Goal: Information Seeking & Learning: Learn about a topic

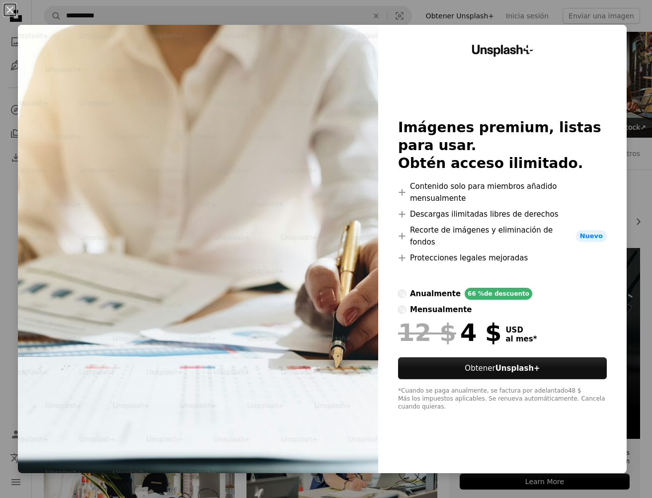
click at [459, 497] on div "An X shape Unsplash+ Imágenes premium, listas para usar. Obtén acceso ilimitado…" at bounding box center [326, 249] width 652 height 498
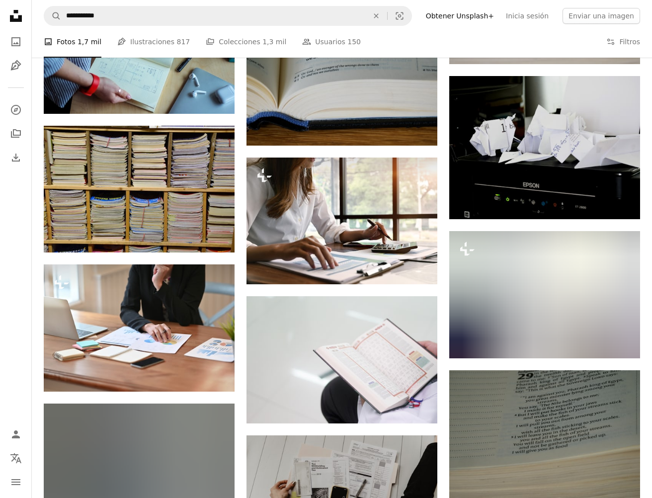
scroll to position [13905, 0]
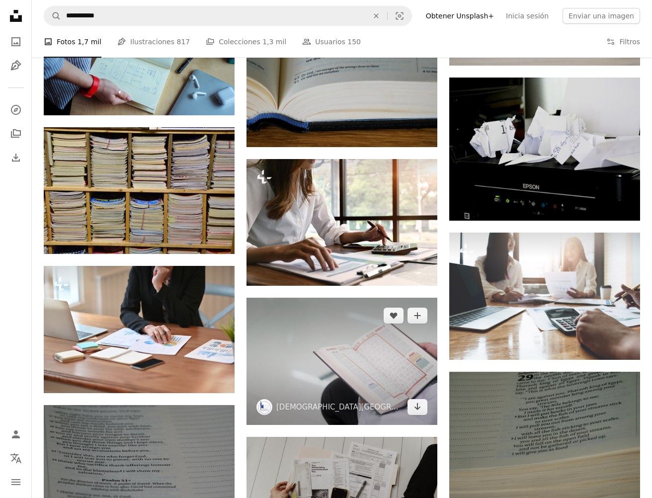
click at [395, 298] on img at bounding box center [342, 361] width 191 height 127
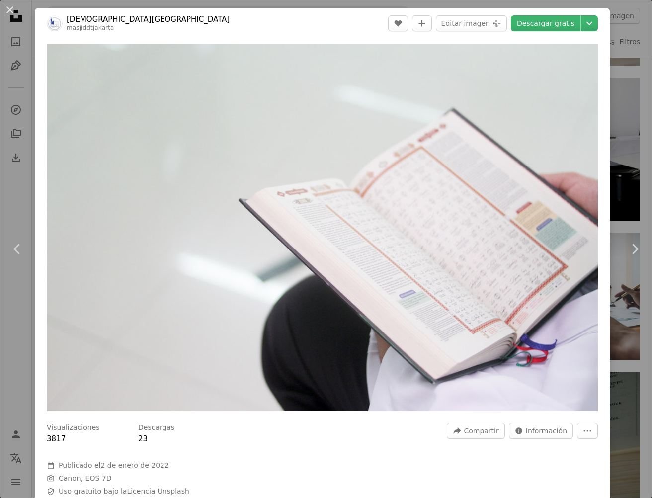
click at [29, 185] on div "An X shape Chevron left Chevron right [DEMOGRAPHIC_DATA][GEOGRAPHIC_DATA] Jakar…" at bounding box center [326, 249] width 652 height 498
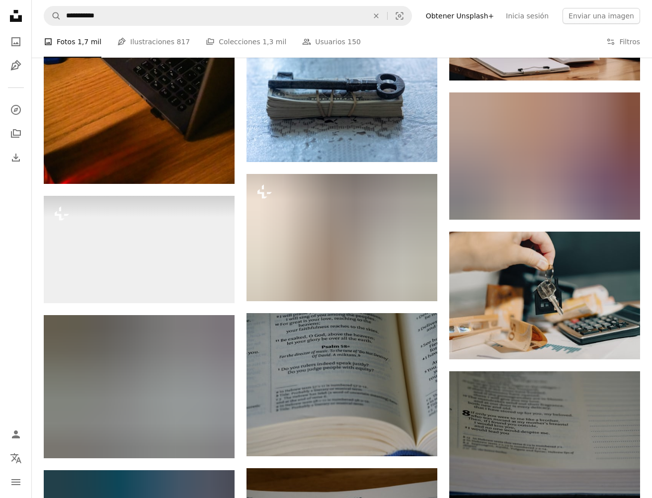
scroll to position [14769, 0]
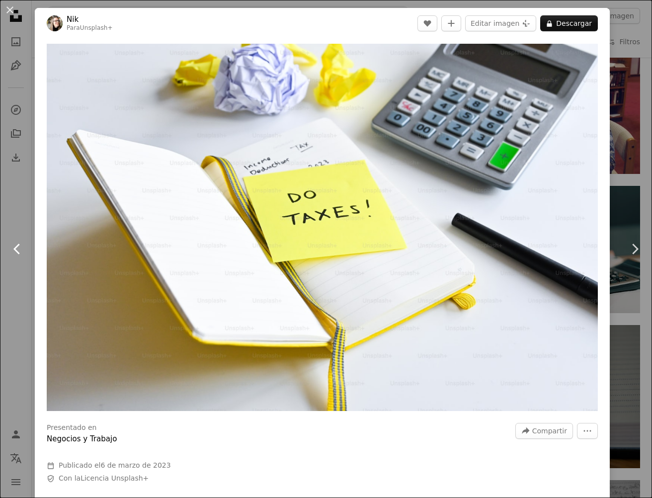
click at [4, 212] on link "Chevron left" at bounding box center [17, 248] width 35 height 95
